Goal: Navigation & Orientation: Find specific page/section

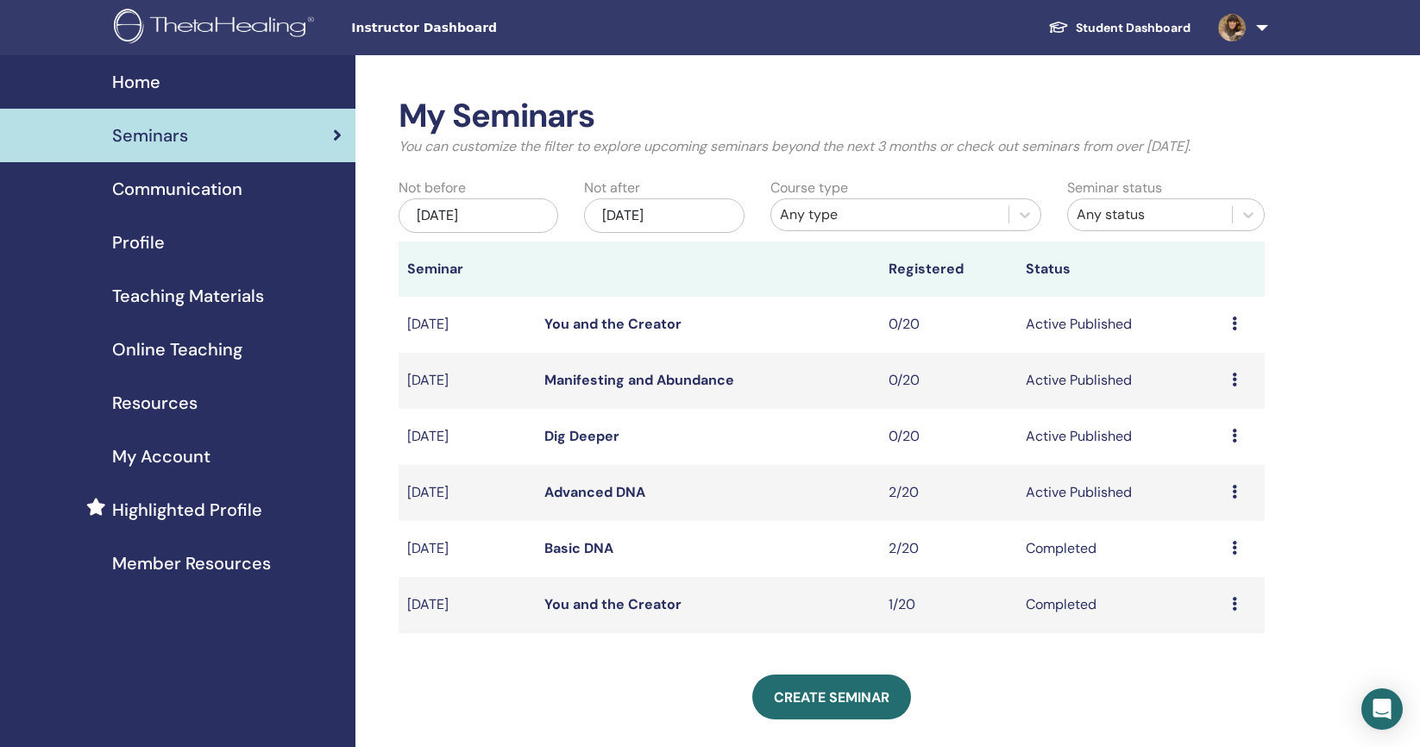
click at [595, 492] on link "Advanced DNA" at bounding box center [594, 492] width 101 height 18
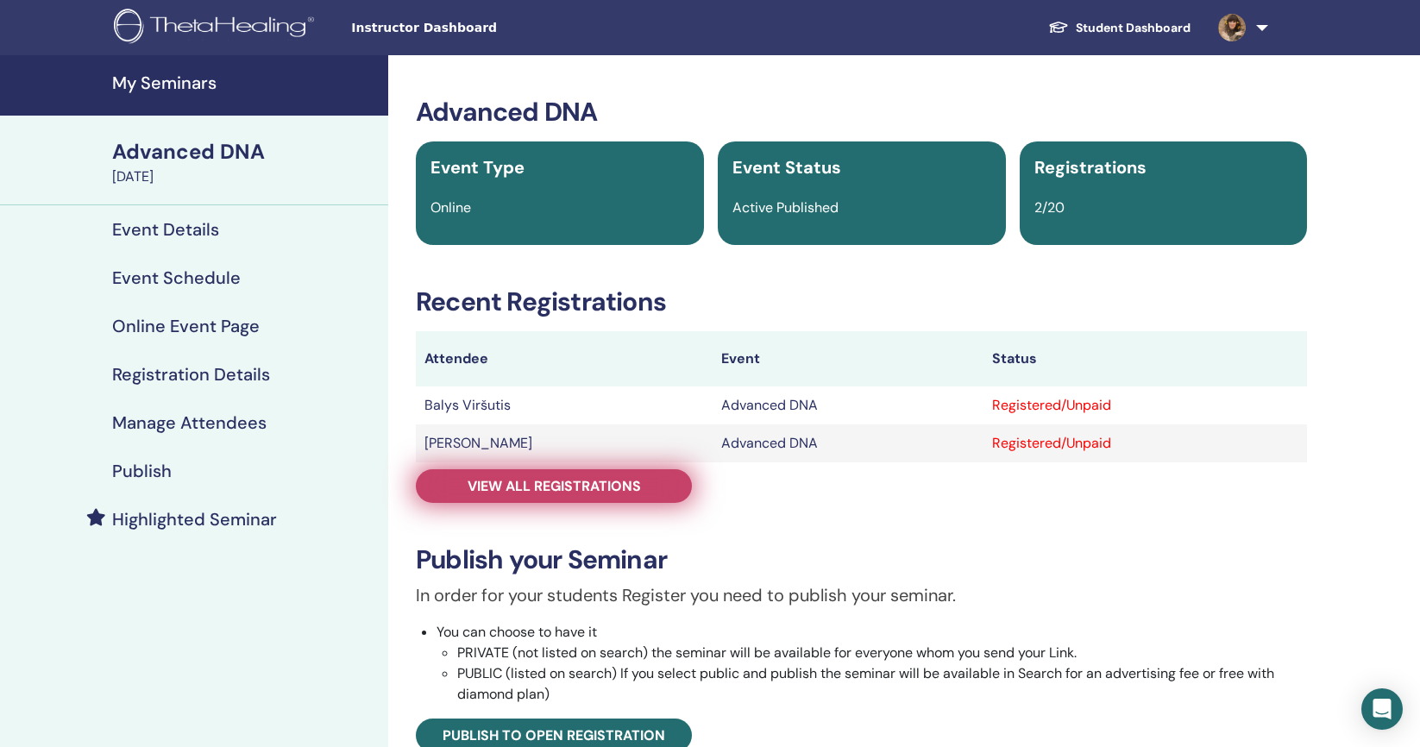
click at [589, 479] on span "View all registrations" at bounding box center [553, 486] width 173 height 18
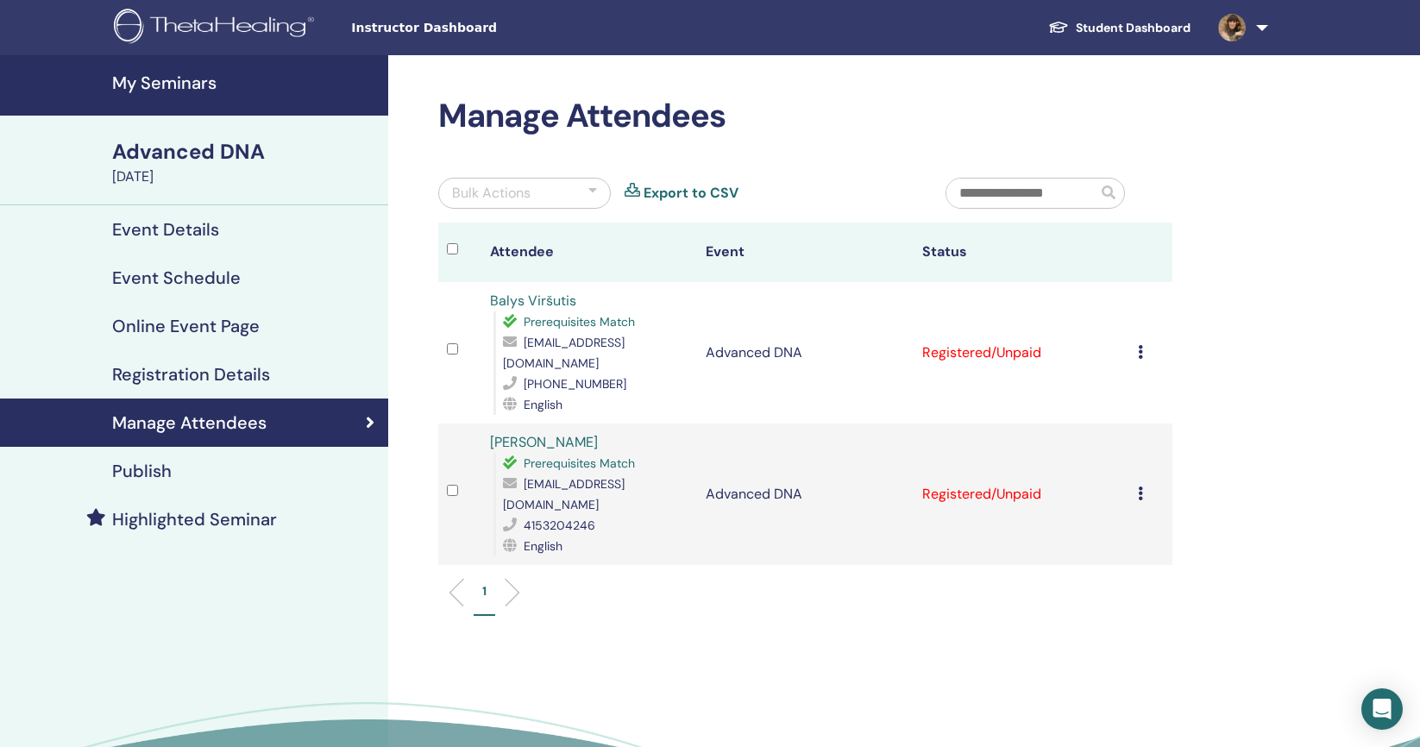
click at [134, 232] on h4 "Event Details" at bounding box center [165, 229] width 107 height 21
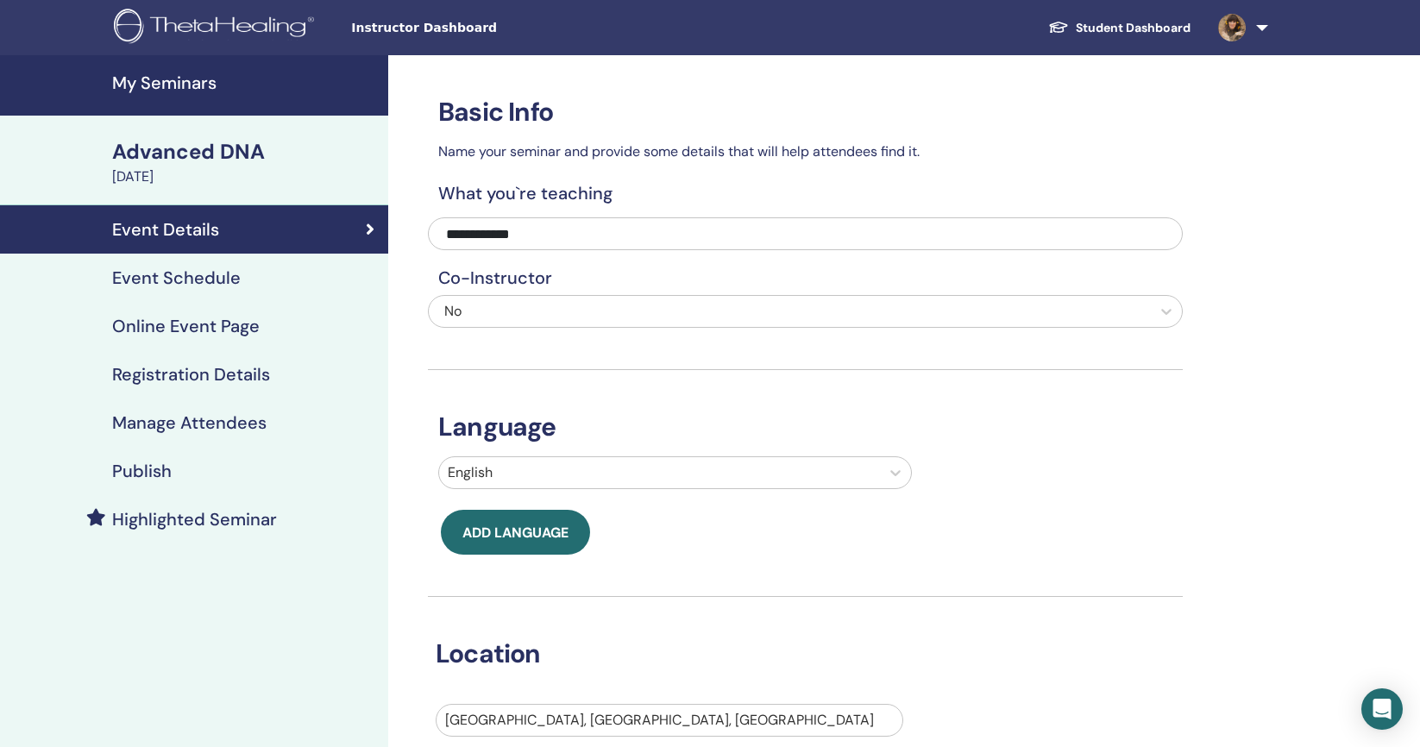
click at [187, 472] on div "Publish" at bounding box center [194, 471] width 361 height 21
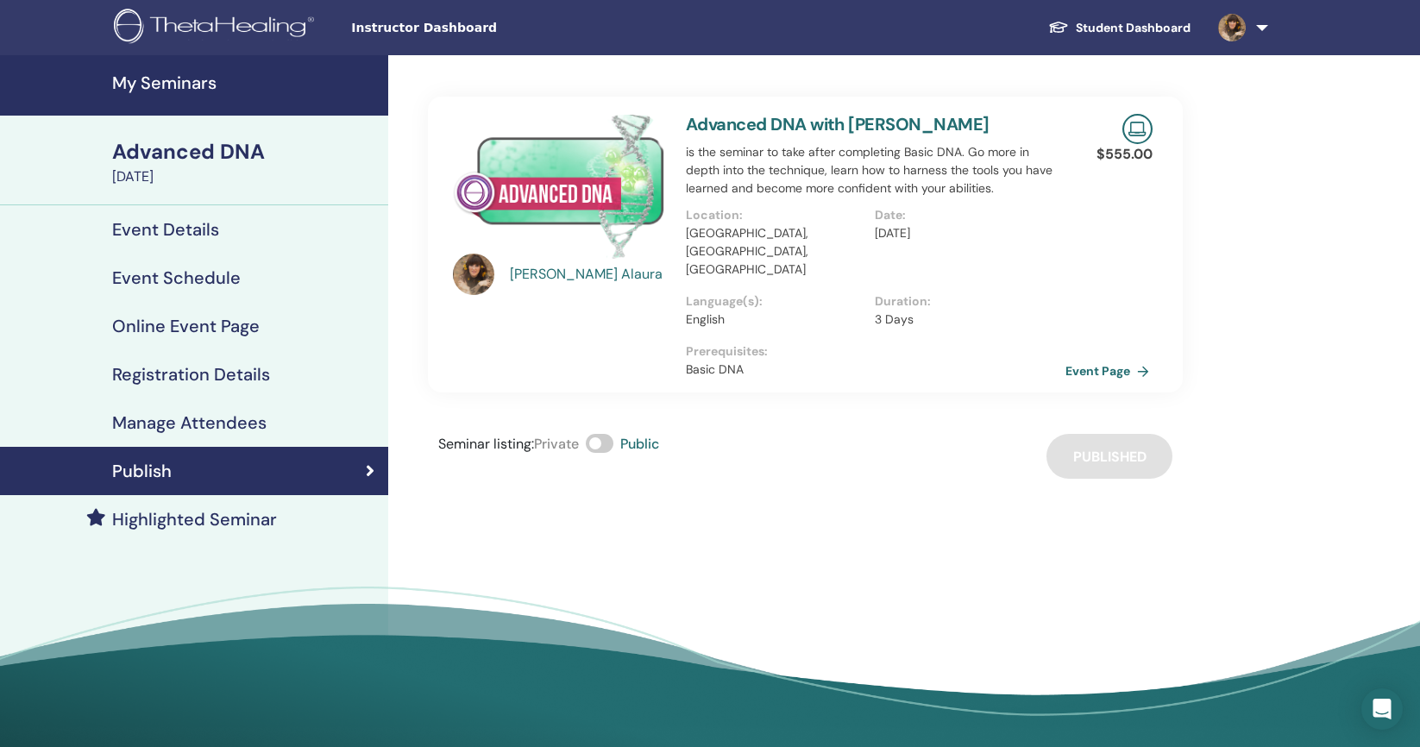
click at [1101, 358] on link "Event Page" at bounding box center [1110, 371] width 91 height 26
